Goal: Task Accomplishment & Management: Manage account settings

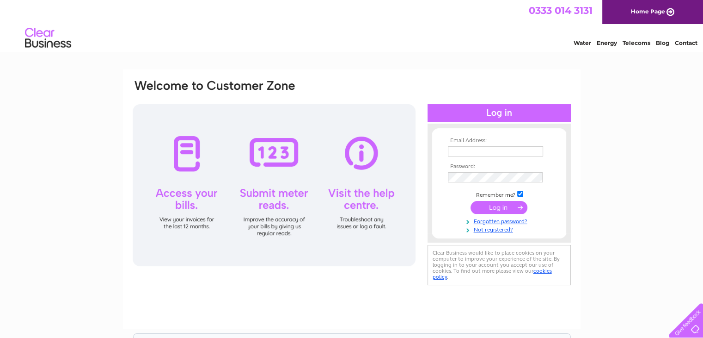
type input "emmamorrisen@live.co.uk"
click at [499, 209] on input "submit" at bounding box center [499, 207] width 57 height 13
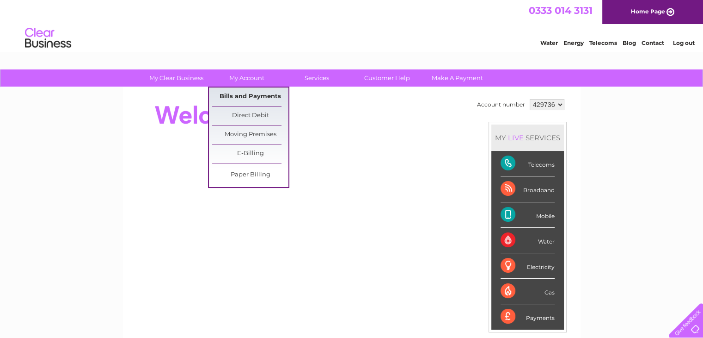
click at [263, 93] on link "Bills and Payments" at bounding box center [250, 96] width 76 height 18
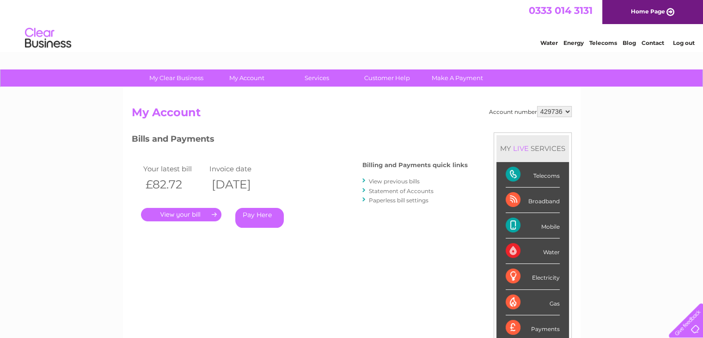
click at [192, 215] on link "." at bounding box center [181, 214] width 80 height 13
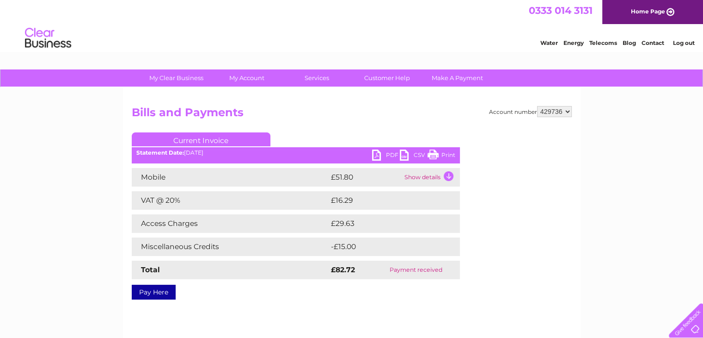
click at [446, 178] on td "Show details" at bounding box center [431, 177] width 58 height 18
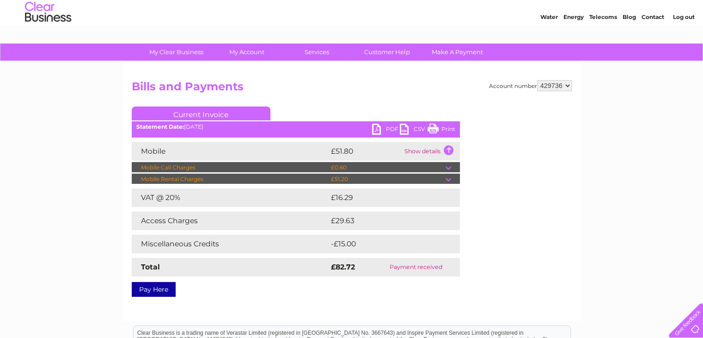
scroll to position [46, 0]
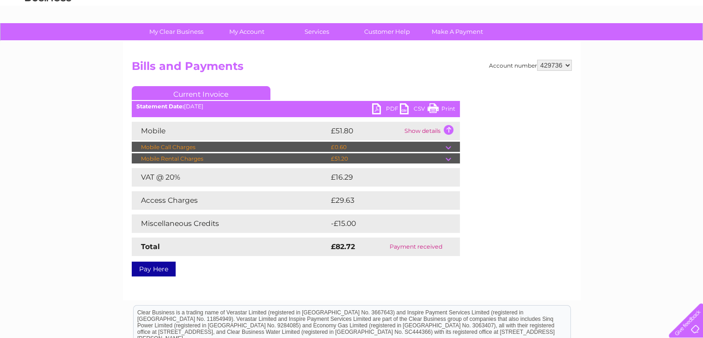
click at [388, 107] on link "PDF" at bounding box center [386, 109] width 28 height 13
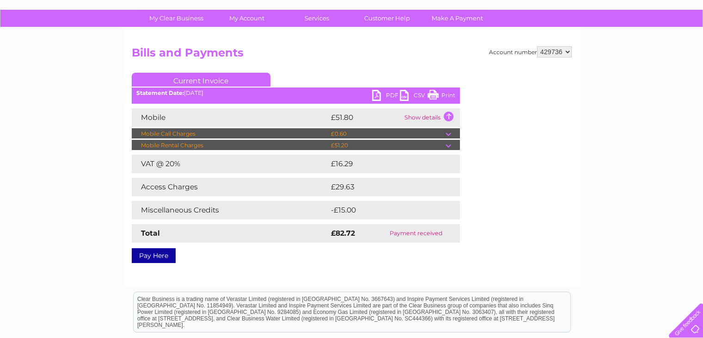
scroll to position [0, 0]
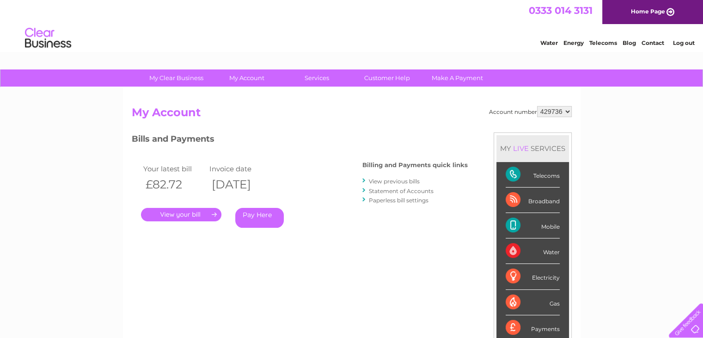
click at [413, 178] on link "View previous bills" at bounding box center [394, 181] width 51 height 7
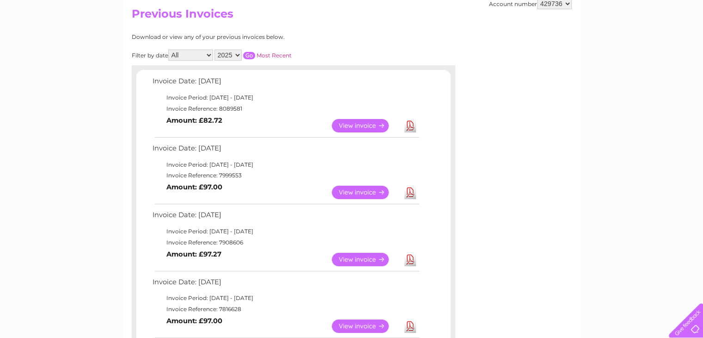
scroll to position [139, 0]
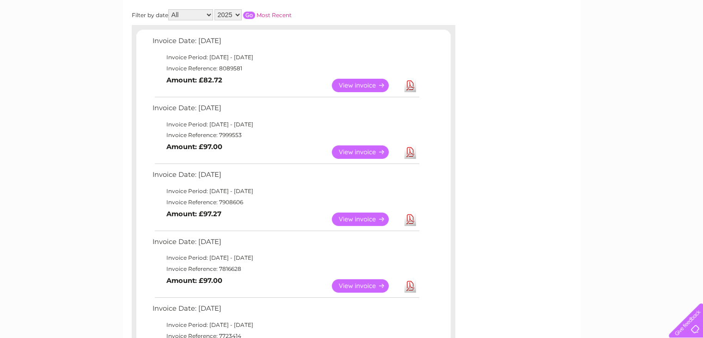
click at [361, 152] on link "View" at bounding box center [366, 151] width 68 height 13
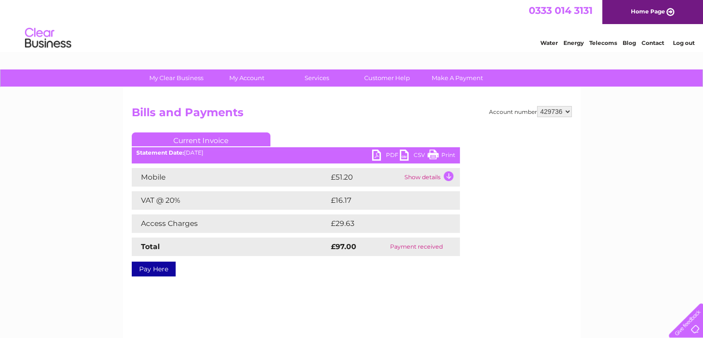
click at [398, 153] on link "PDF" at bounding box center [386, 155] width 28 height 13
